Goal: Information Seeking & Learning: Learn about a topic

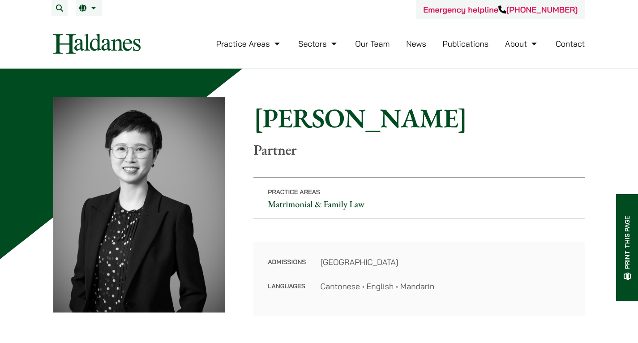
click at [373, 43] on link "Our Team" at bounding box center [372, 44] width 34 height 10
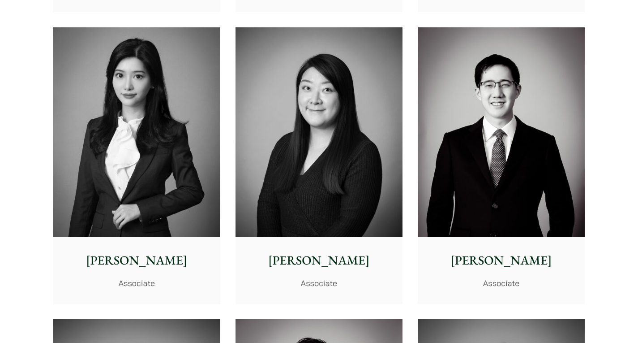
scroll to position [2688, 0]
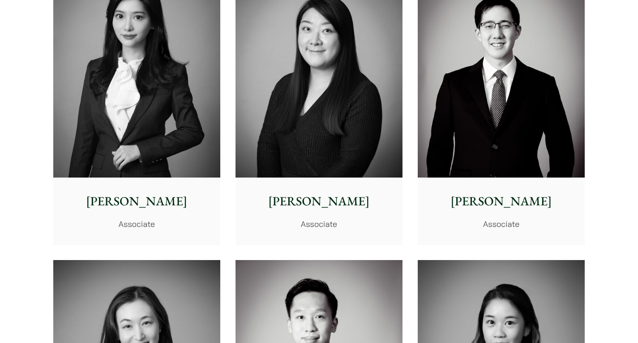
click at [167, 117] on img at bounding box center [136, 72] width 167 height 209
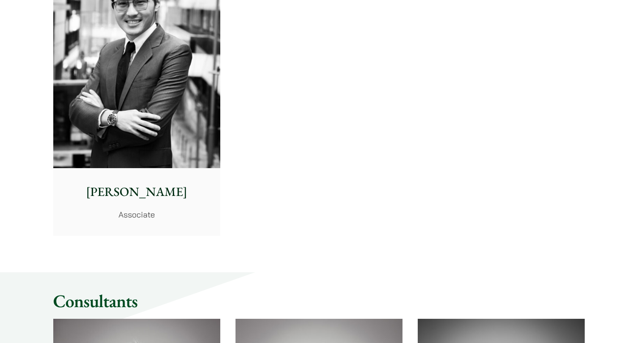
scroll to position [3584, 0]
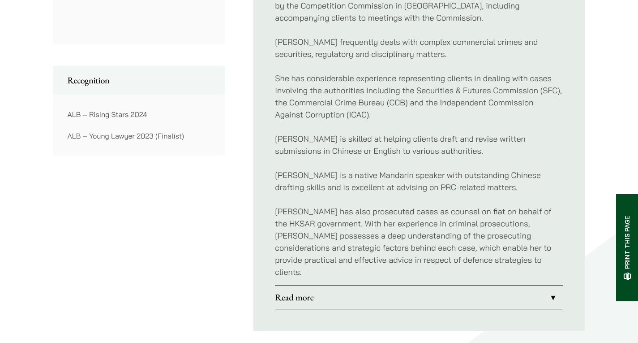
scroll to position [806, 0]
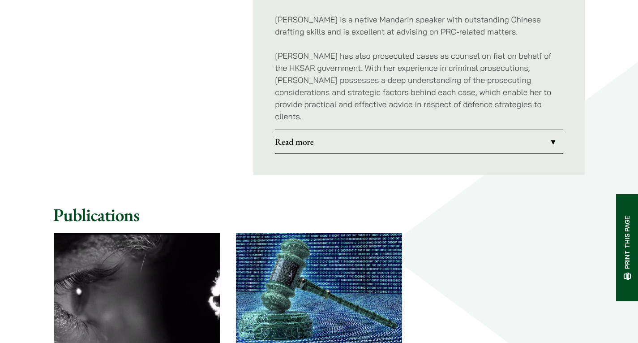
click at [363, 131] on link "Read more" at bounding box center [419, 141] width 289 height 23
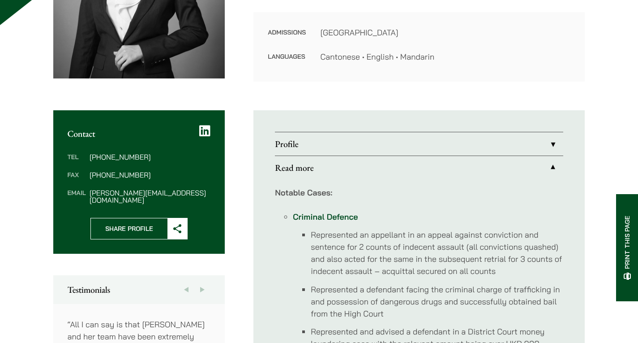
scroll to position [224, 0]
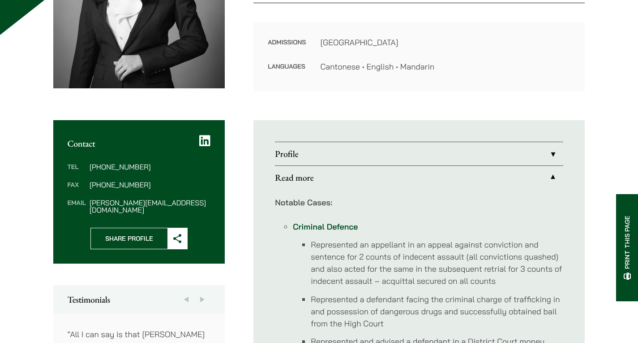
click at [367, 158] on link "Profile" at bounding box center [419, 153] width 289 height 23
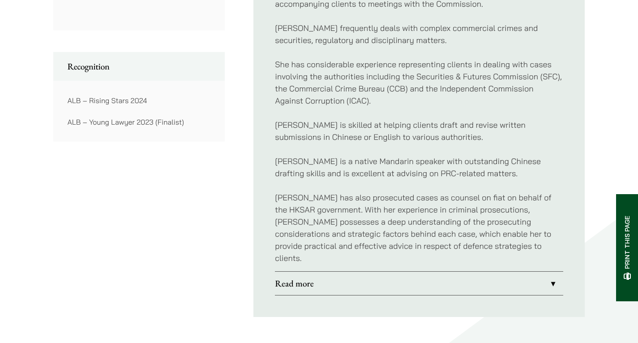
scroll to position [672, 0]
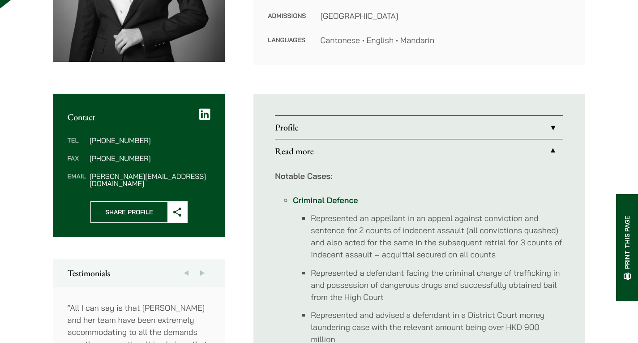
scroll to position [120, 0]
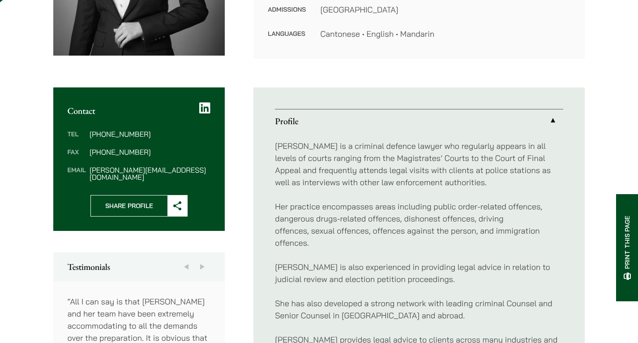
scroll to position [330, 0]
